Goal: Task Accomplishment & Management: Complete application form

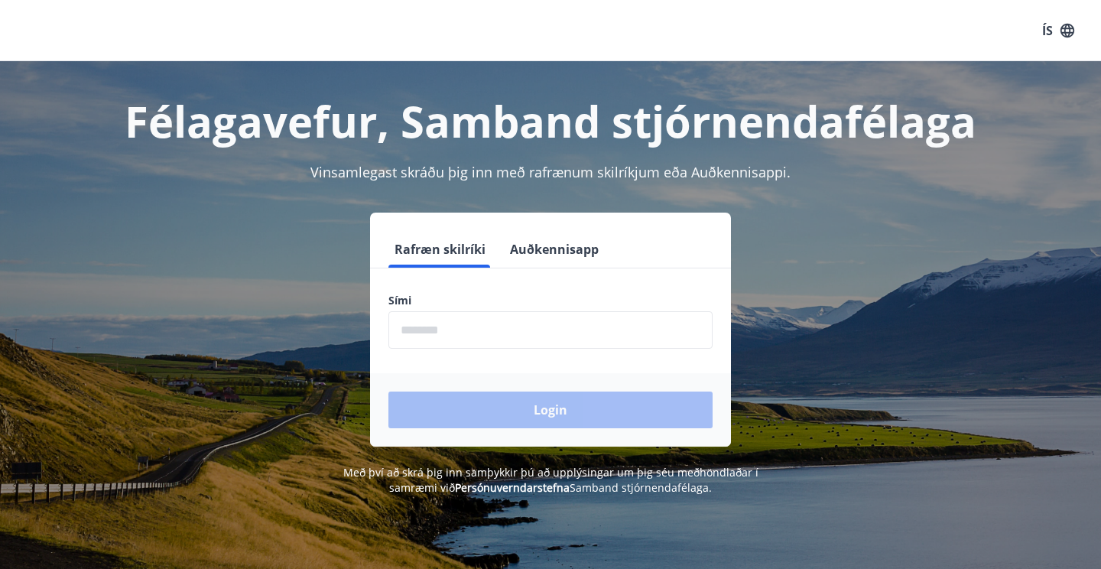
click at [444, 323] on input "phone" at bounding box center [550, 329] width 324 height 37
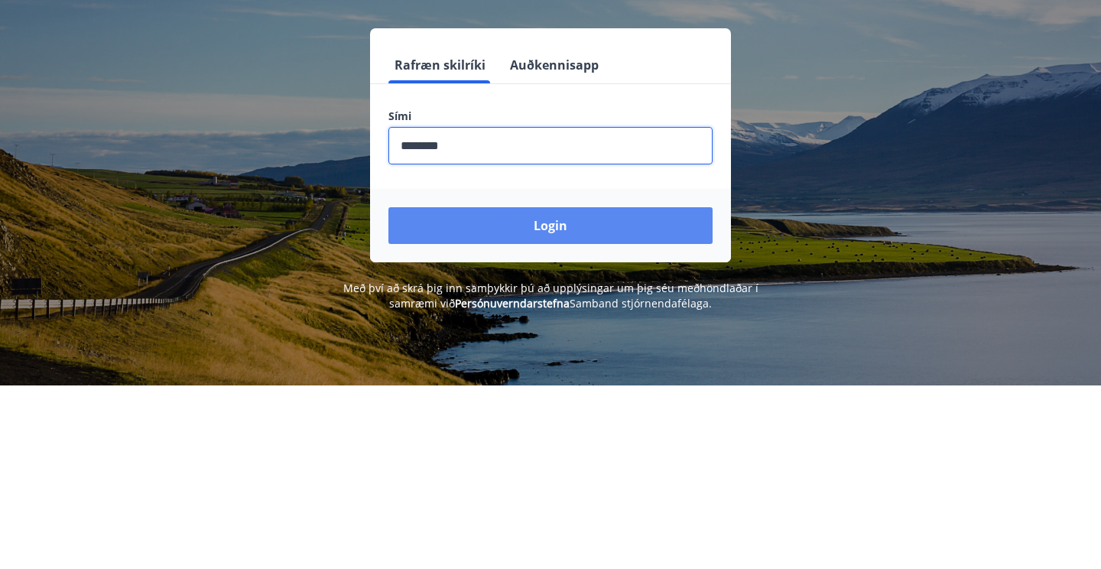
type input "********"
click at [627, 408] on button "Login" at bounding box center [550, 409] width 324 height 37
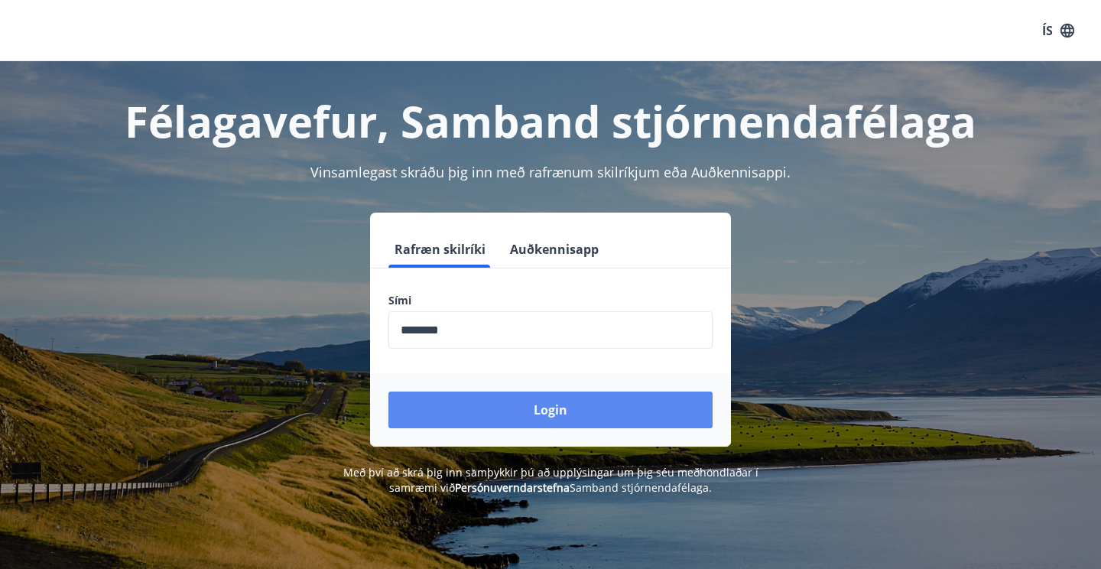
click at [600, 407] on button "Login" at bounding box center [550, 409] width 324 height 37
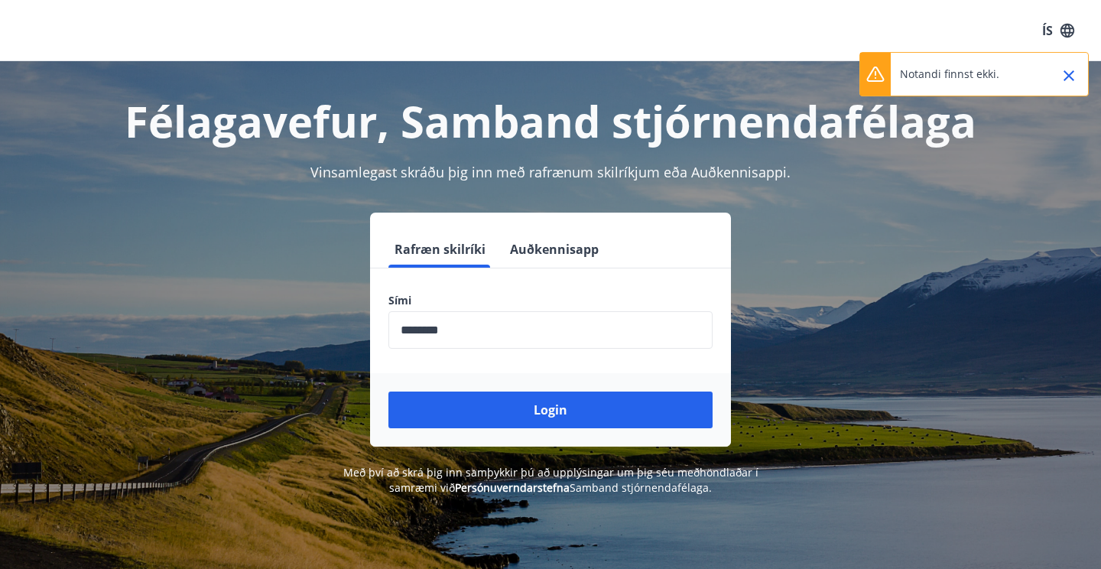
click at [1059, 74] on icon "Close" at bounding box center [1068, 75] width 18 height 18
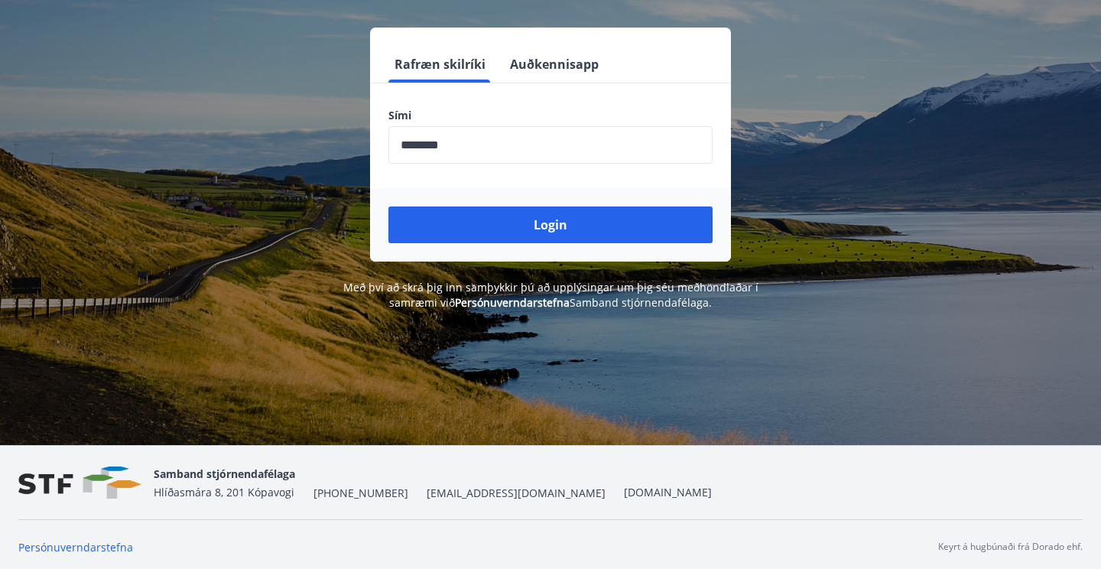
scroll to position [190, 0]
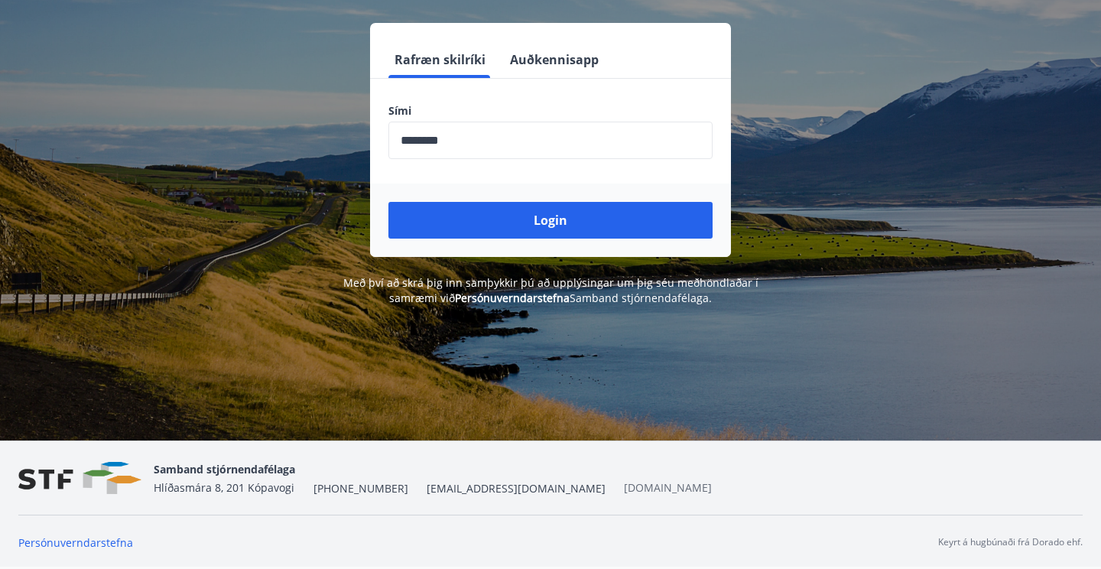
click at [624, 494] on link "[DOMAIN_NAME]" at bounding box center [668, 487] width 88 height 15
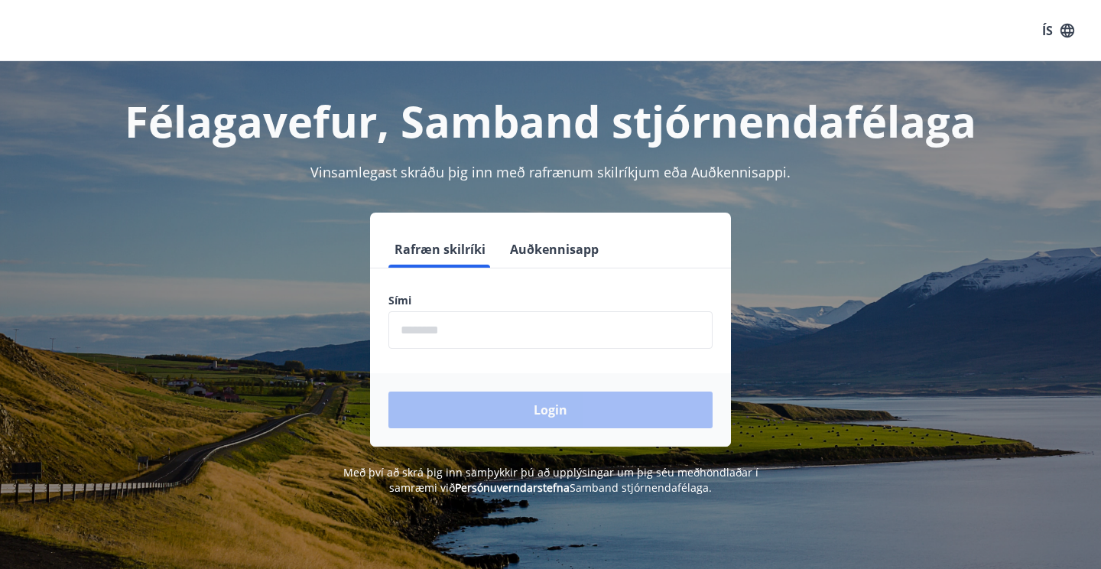
click at [452, 325] on input "phone" at bounding box center [550, 329] width 324 height 37
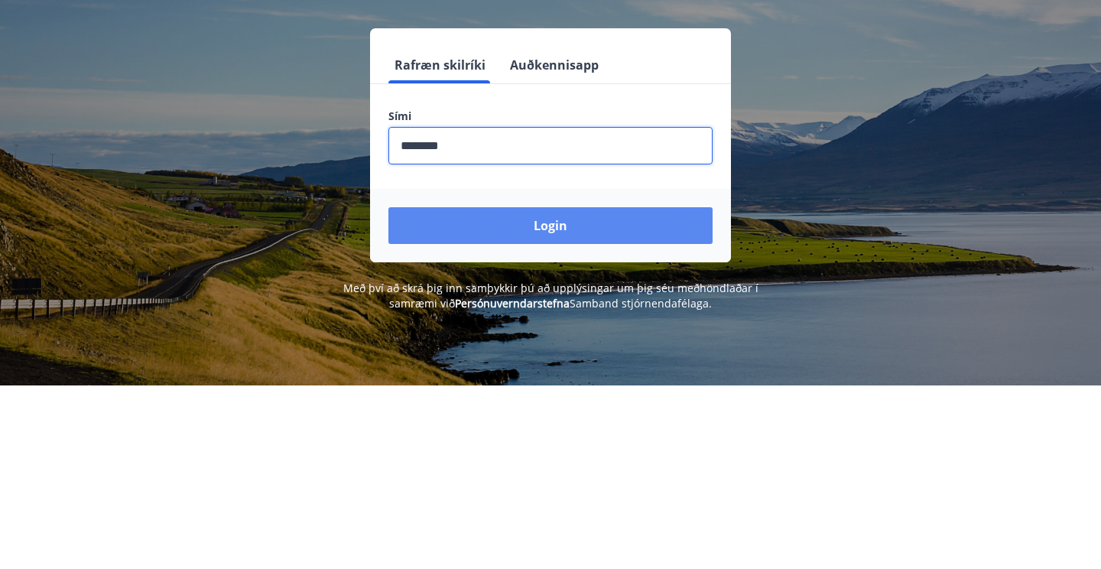
type input "********"
click at [638, 411] on button "Login" at bounding box center [550, 409] width 324 height 37
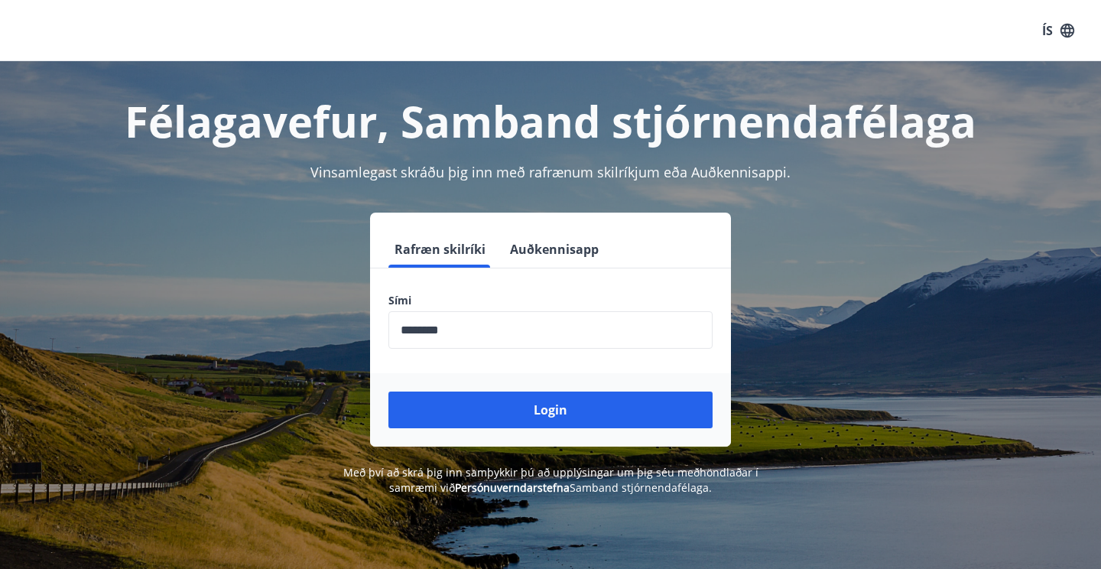
click at [769, 171] on span "Vinsamlegast skráðu þig inn með rafrænum skilríkjum eða Auðkennisappi." at bounding box center [550, 172] width 480 height 18
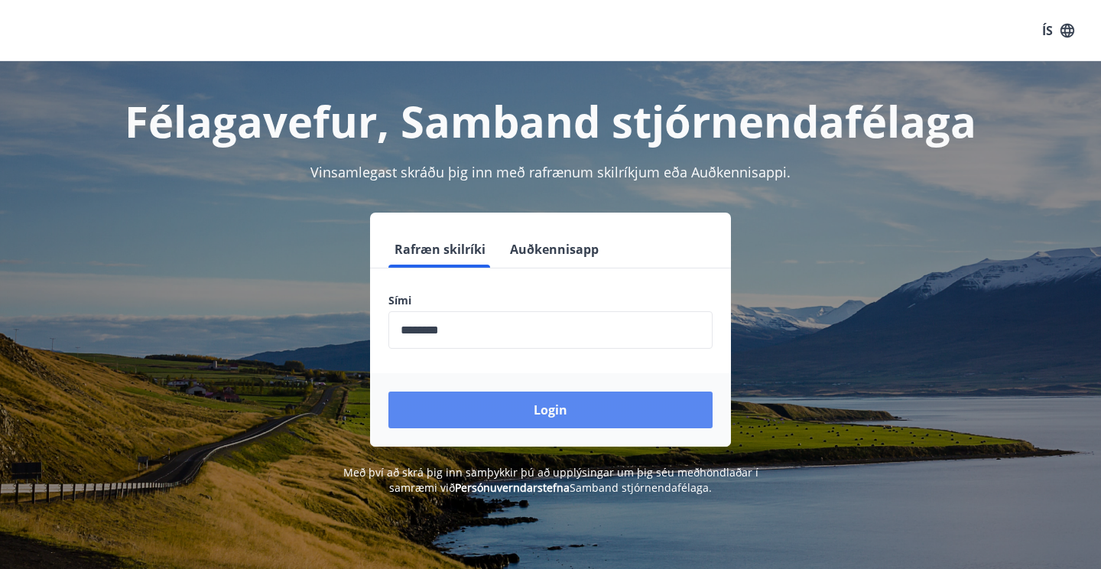
click at [642, 400] on button "Login" at bounding box center [550, 409] width 324 height 37
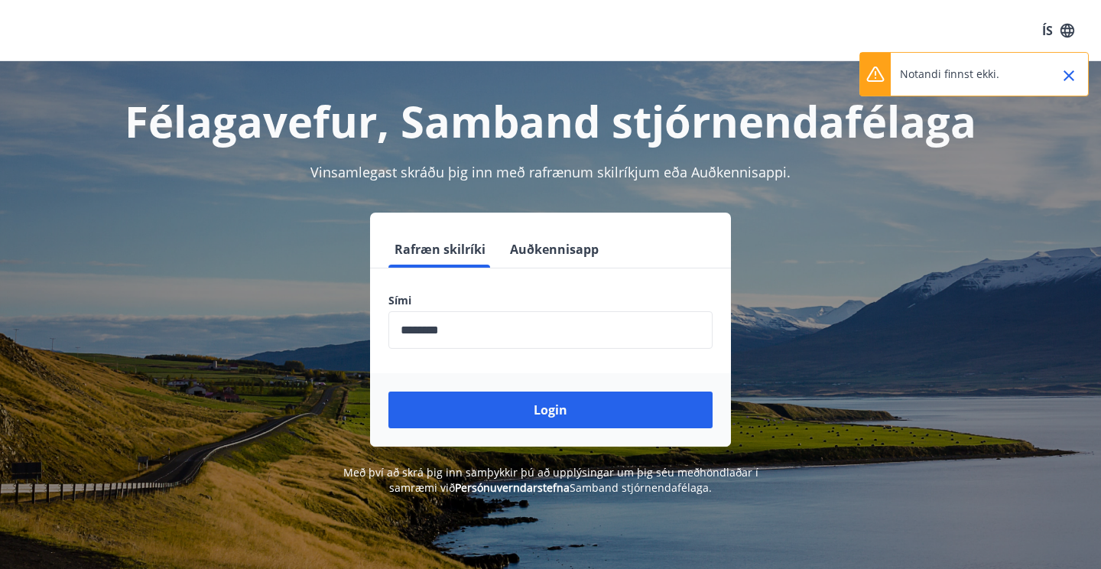
click at [1066, 66] on icon "Close" at bounding box center [1068, 75] width 18 height 18
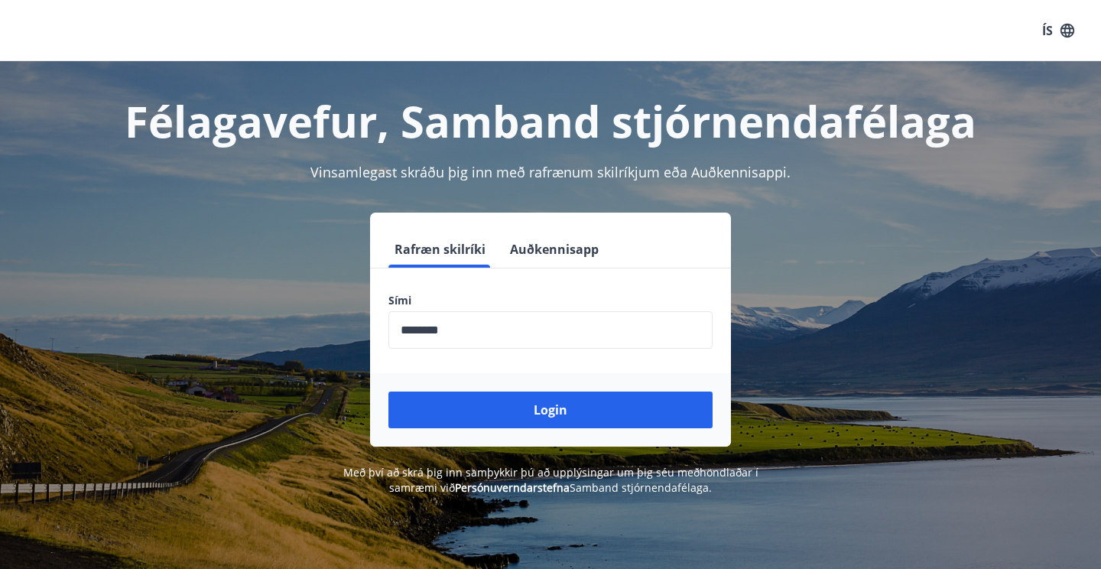
click at [462, 242] on button "Rafræn skilríki" at bounding box center [439, 249] width 103 height 37
